Goal: Use online tool/utility

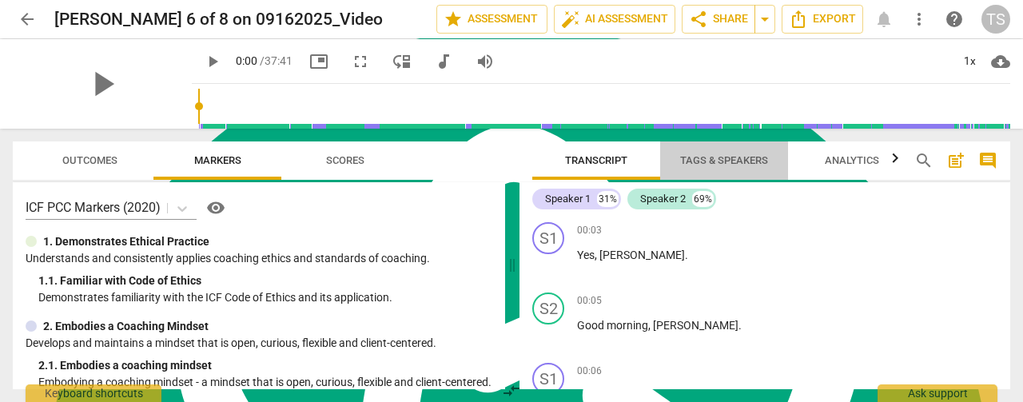
click at [711, 161] on span "Tags & Speakers" at bounding box center [724, 160] width 88 height 12
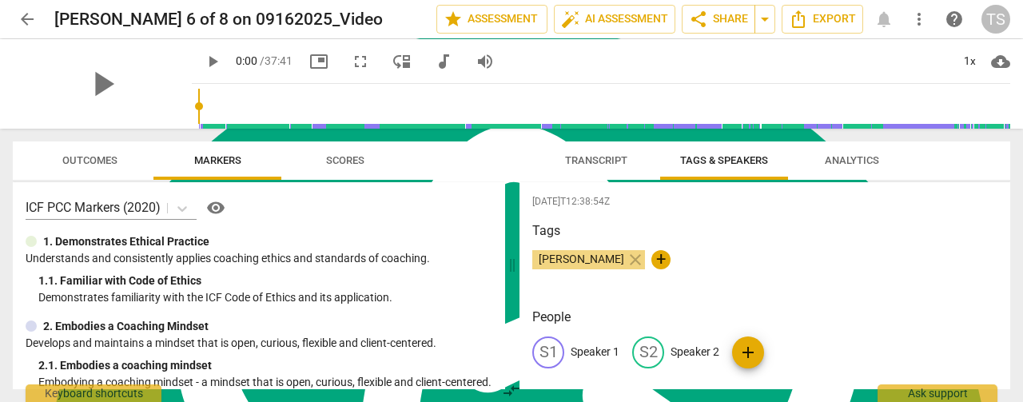
click at [615, 350] on p "Speaker 1" at bounding box center [595, 352] width 49 height 17
type textarea "Speaker 1"
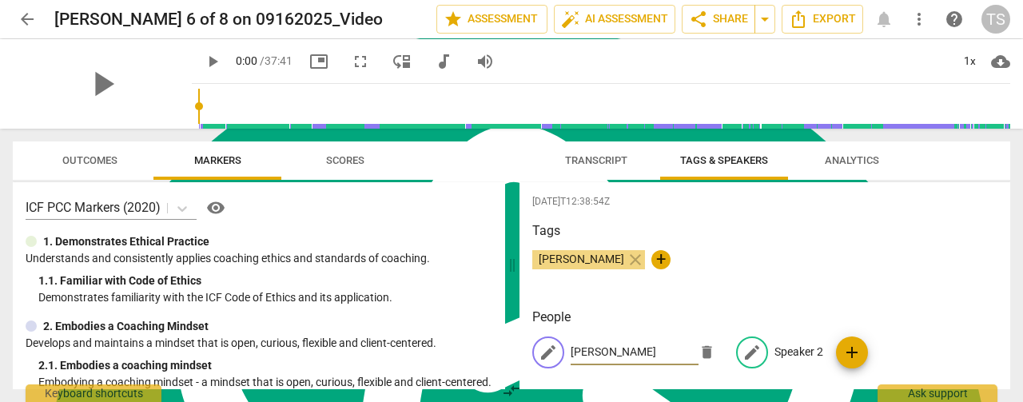
type input "[PERSON_NAME]"
click at [807, 356] on p "Speaker 2" at bounding box center [798, 352] width 49 height 17
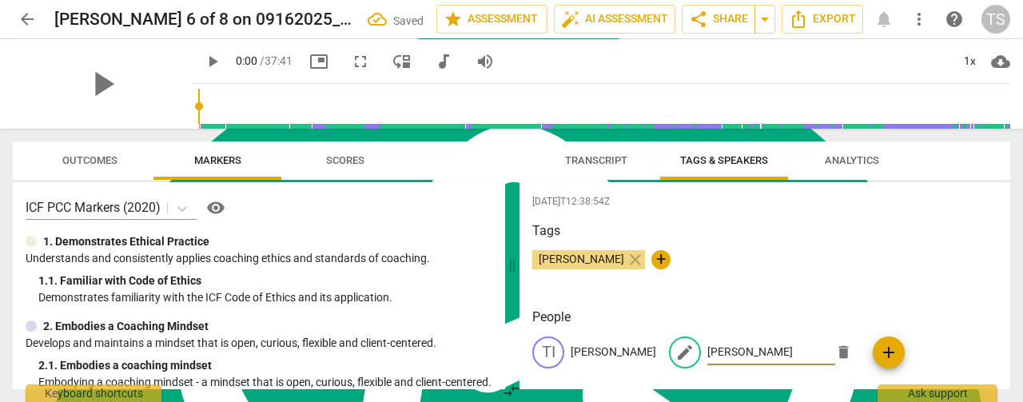
type input "[PERSON_NAME]"
click at [577, 157] on span "Transcript" at bounding box center [596, 160] width 62 height 12
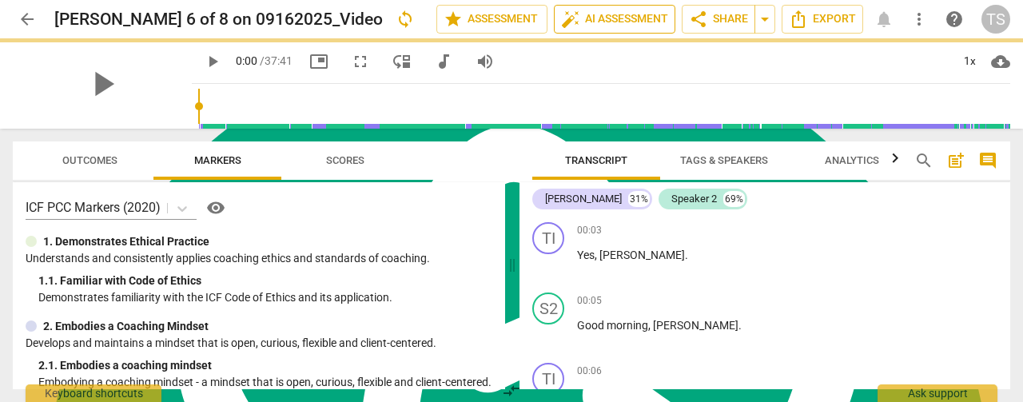
click at [587, 21] on span "auto_fix_high AI Assessment" at bounding box center [614, 19] width 107 height 19
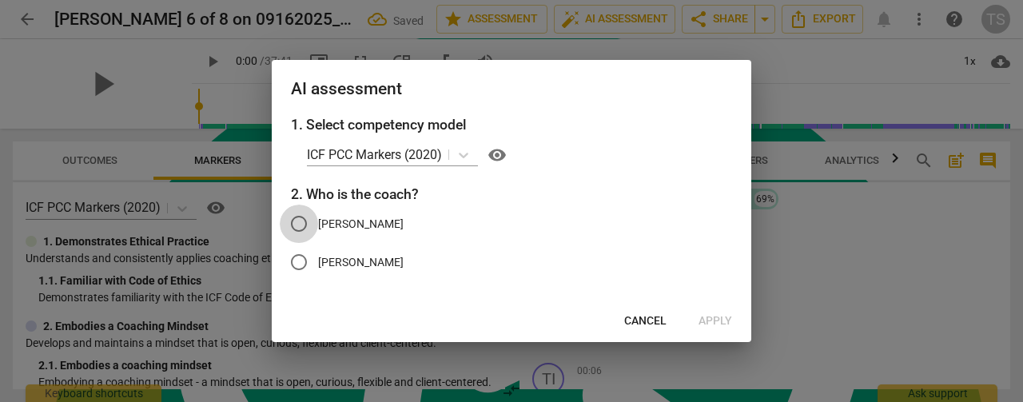
drag, startPoint x: 299, startPoint y: 224, endPoint x: 435, endPoint y: 265, distance: 142.0
click at [299, 223] on input "[PERSON_NAME]" at bounding box center [299, 224] width 38 height 38
radio input "true"
click at [714, 317] on span "Apply" at bounding box center [715, 321] width 34 height 16
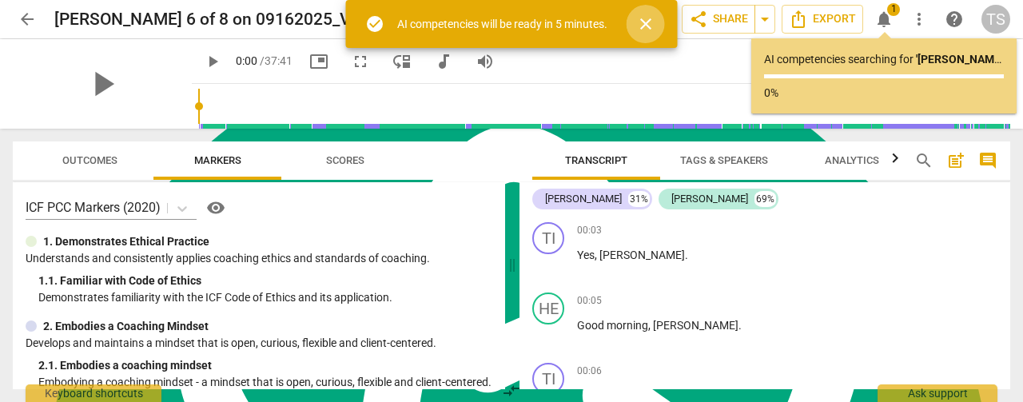
click at [642, 15] on span "close" at bounding box center [645, 23] width 19 height 19
